Goal: Information Seeking & Learning: Find specific page/section

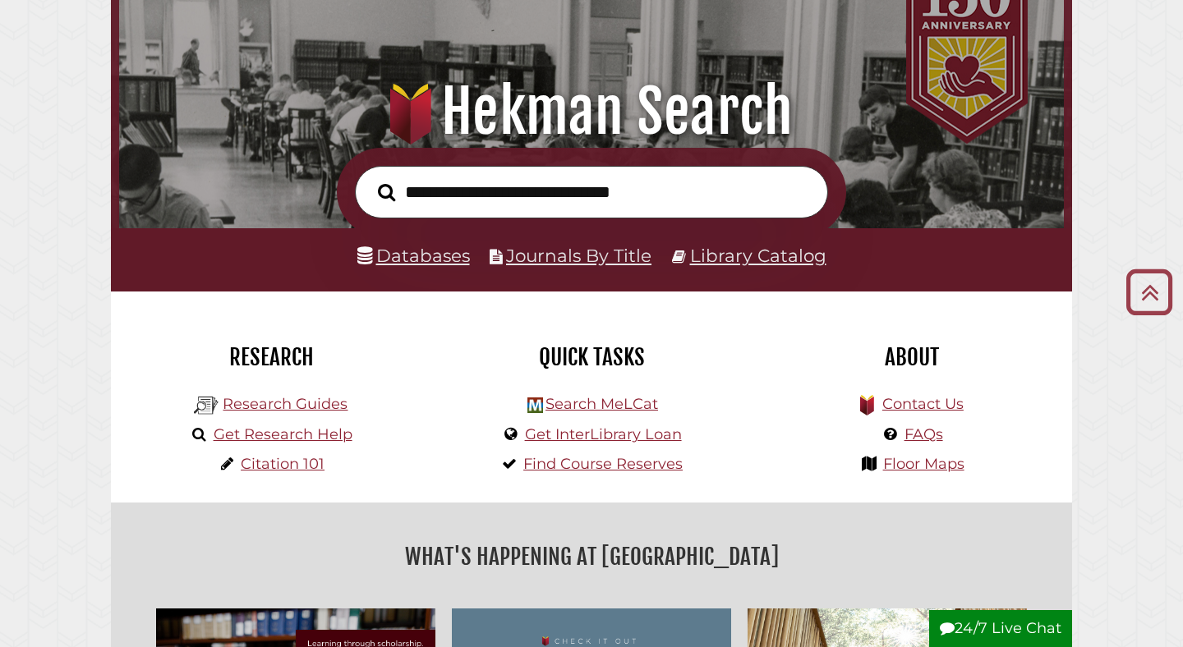
scroll to position [80, 0]
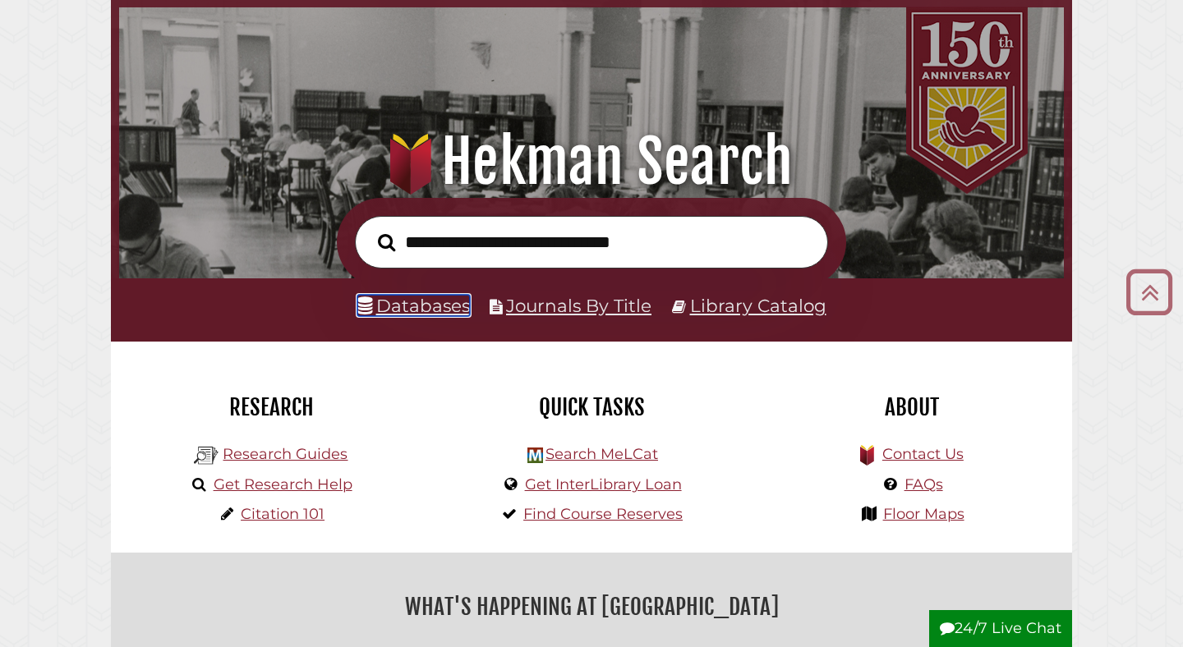
click at [415, 308] on link "Databases" at bounding box center [413, 305] width 113 height 21
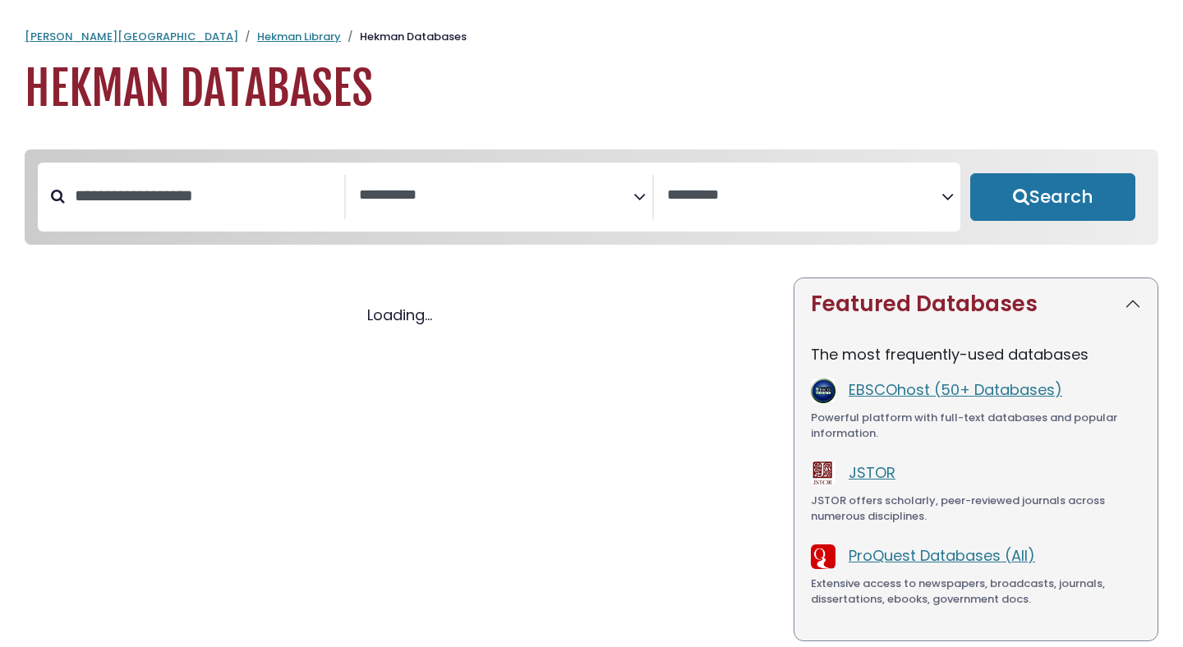
select select "Database Subject Filter"
select select "Database Vendors Filter"
select select "Database Subject Filter"
select select "Database Vendors Filter"
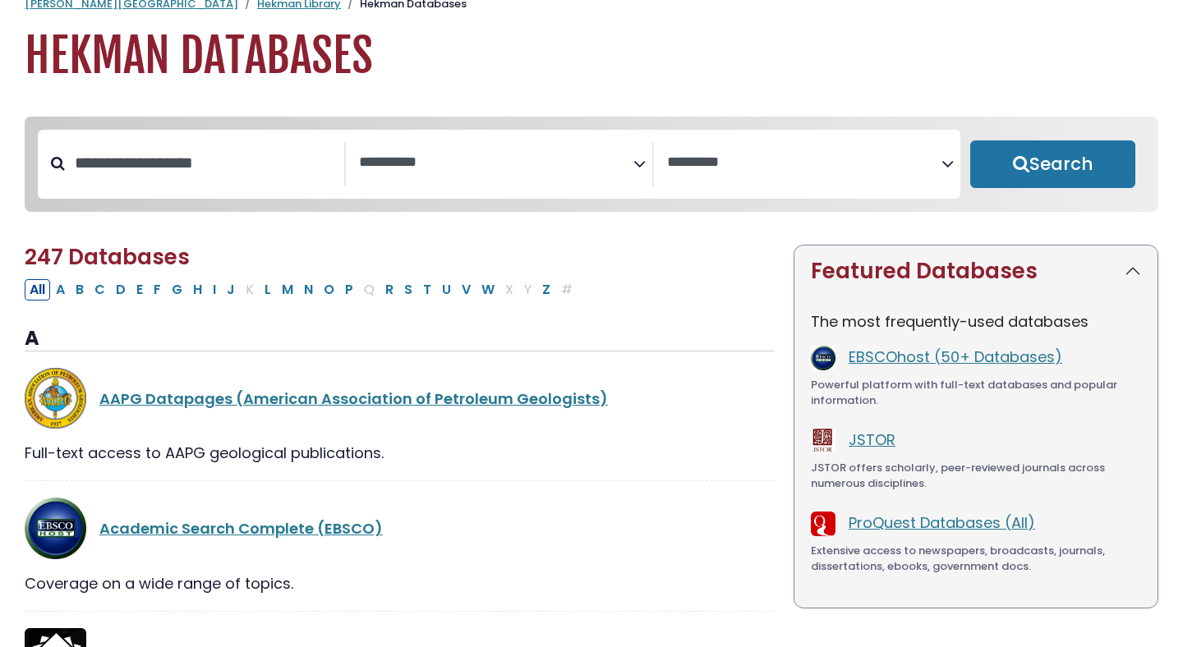
scroll to position [35, 0]
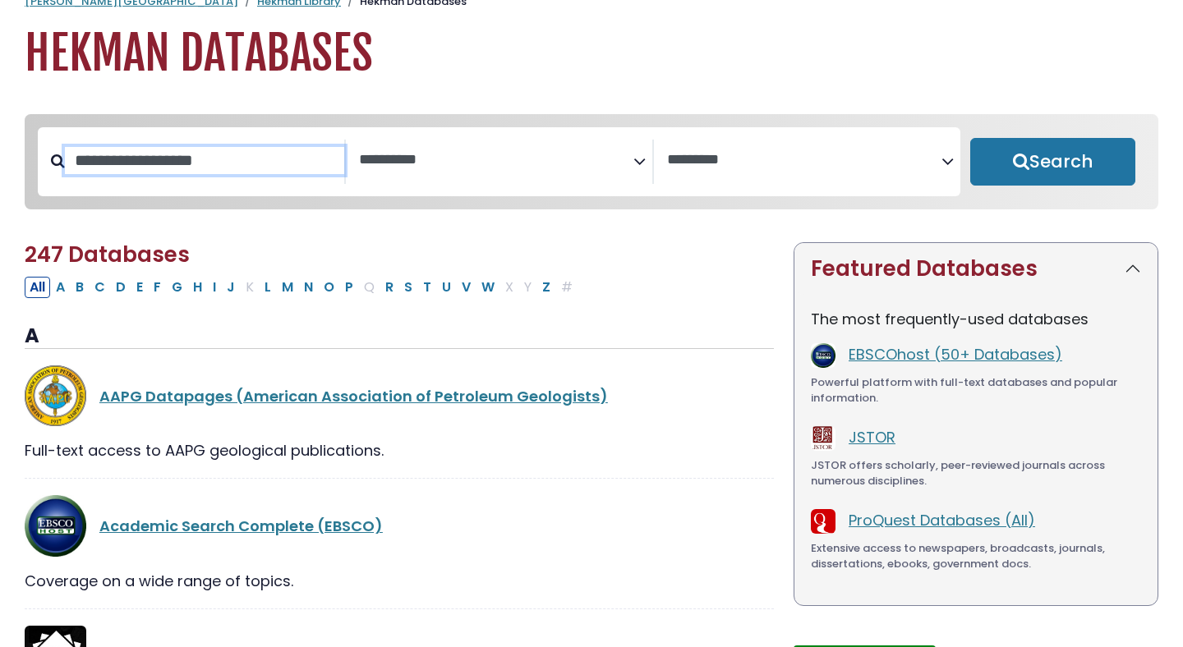
click at [285, 160] on input "Search database by title or keyword" at bounding box center [204, 160] width 279 height 27
click at [489, 159] on textarea "Search" at bounding box center [496, 160] width 274 height 17
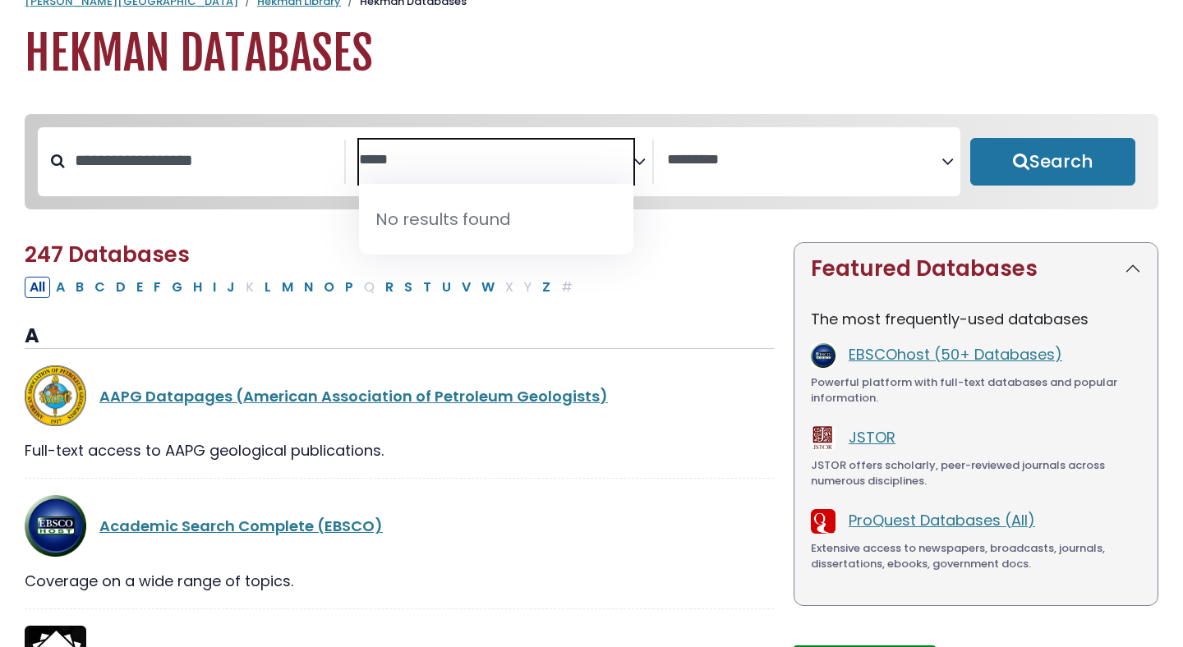
type textarea "******"
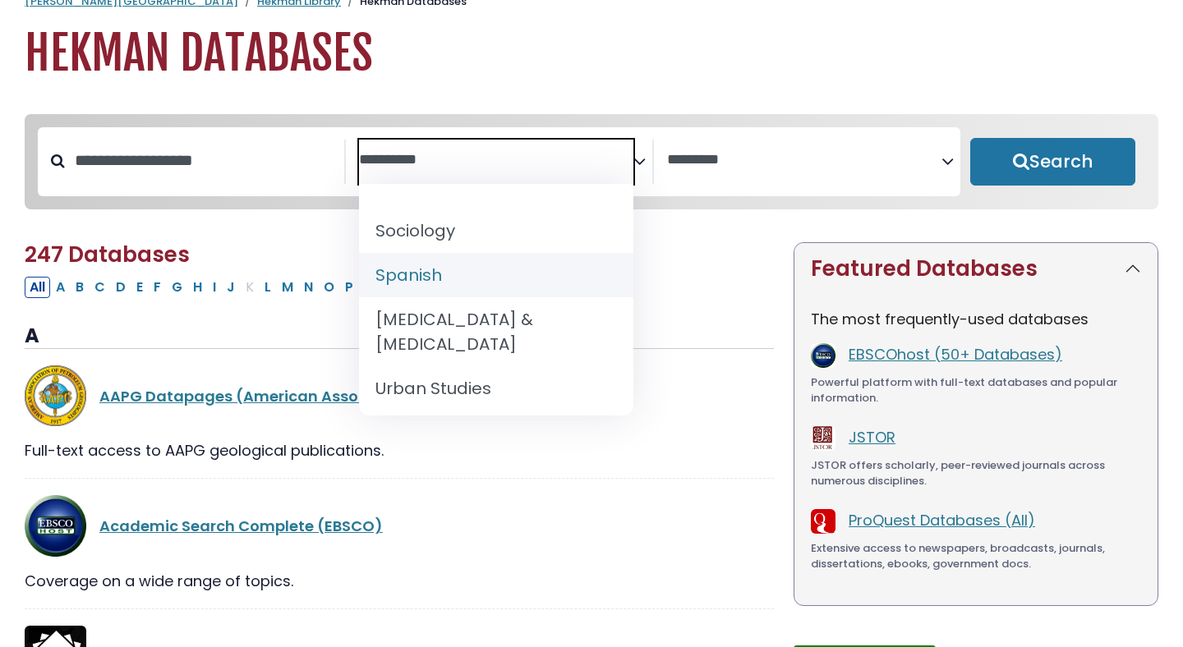
scroll to position [1667, 0]
select select "*****"
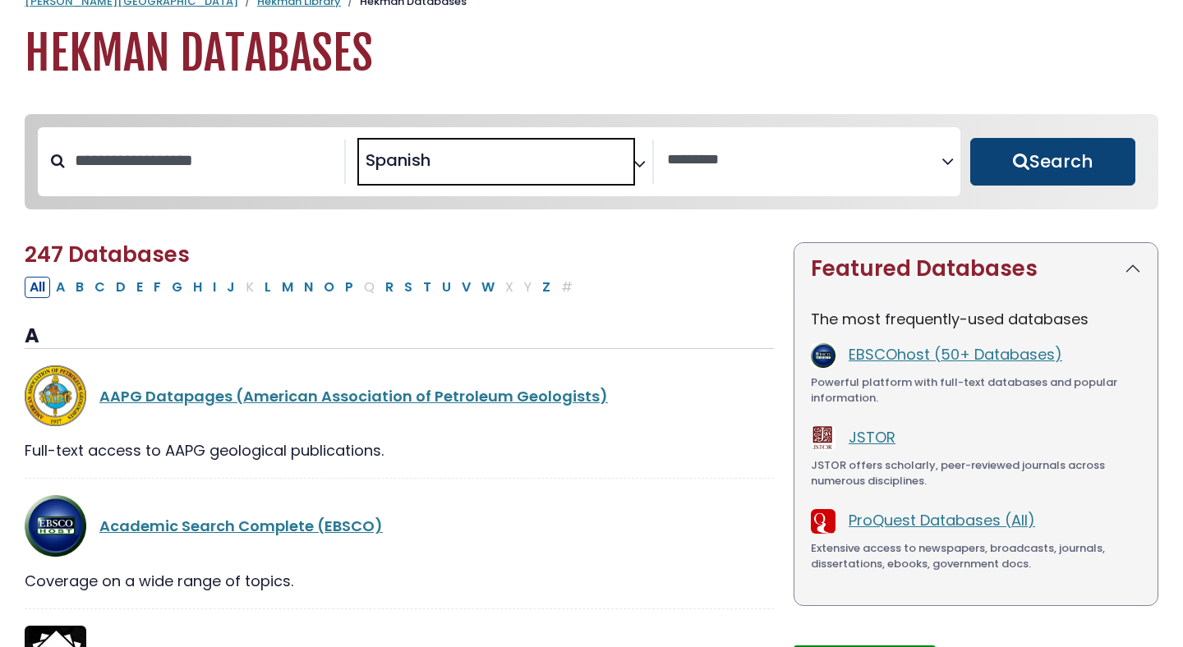
click at [1070, 163] on button "Search" at bounding box center [1052, 162] width 165 height 48
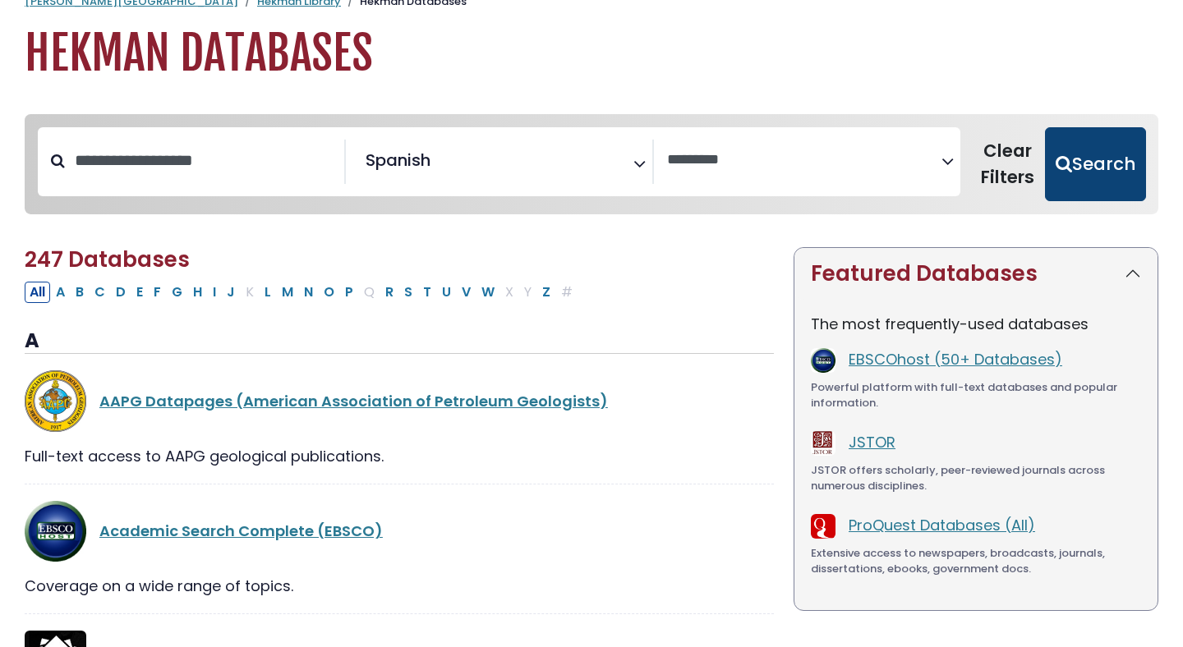
select select "Database Vendors Filter"
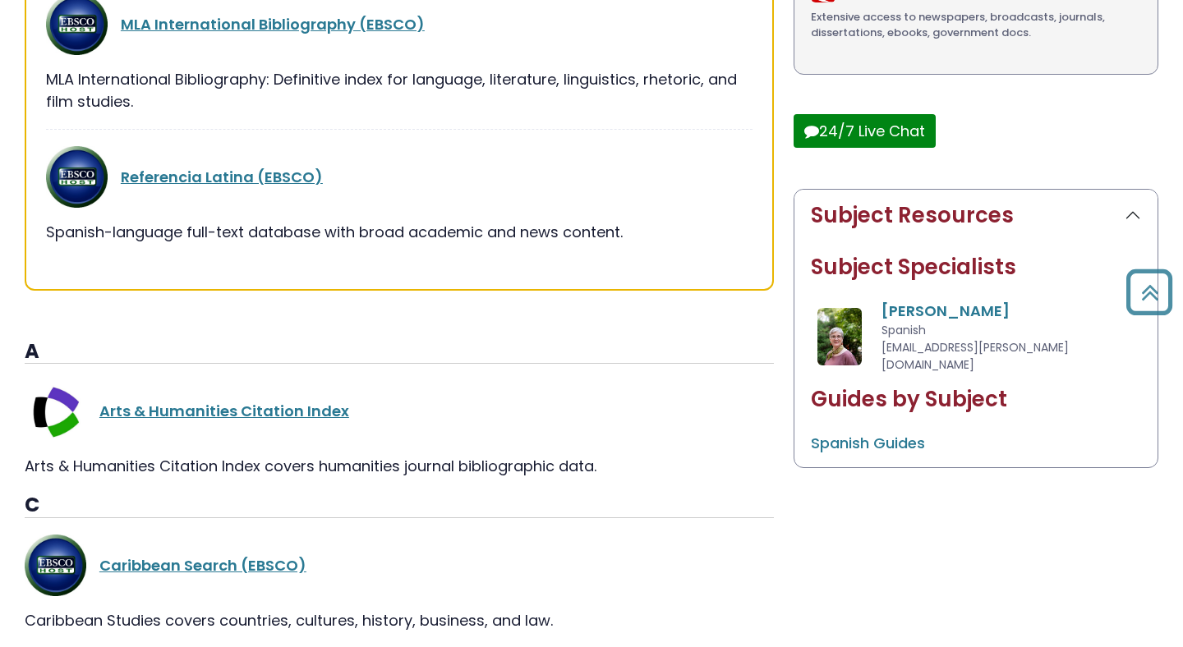
scroll to position [657, 0]
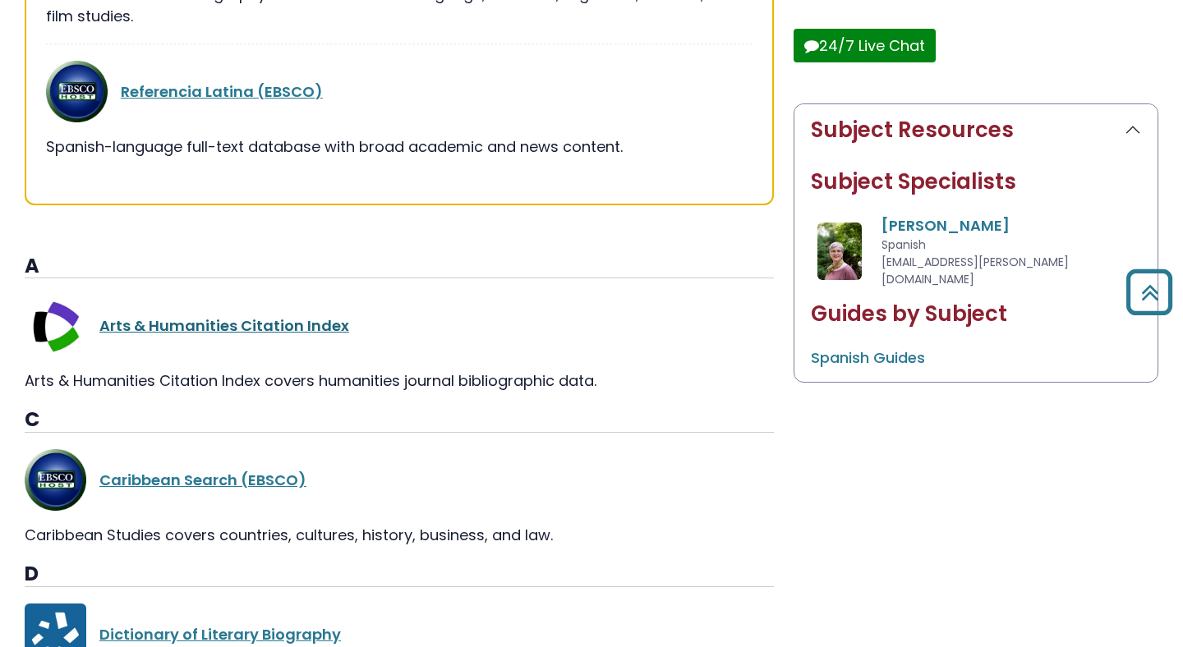
click at [232, 328] on link "Arts & Humanities Citation Index" at bounding box center [224, 325] width 250 height 21
